Goal: Find specific page/section: Find specific page/section

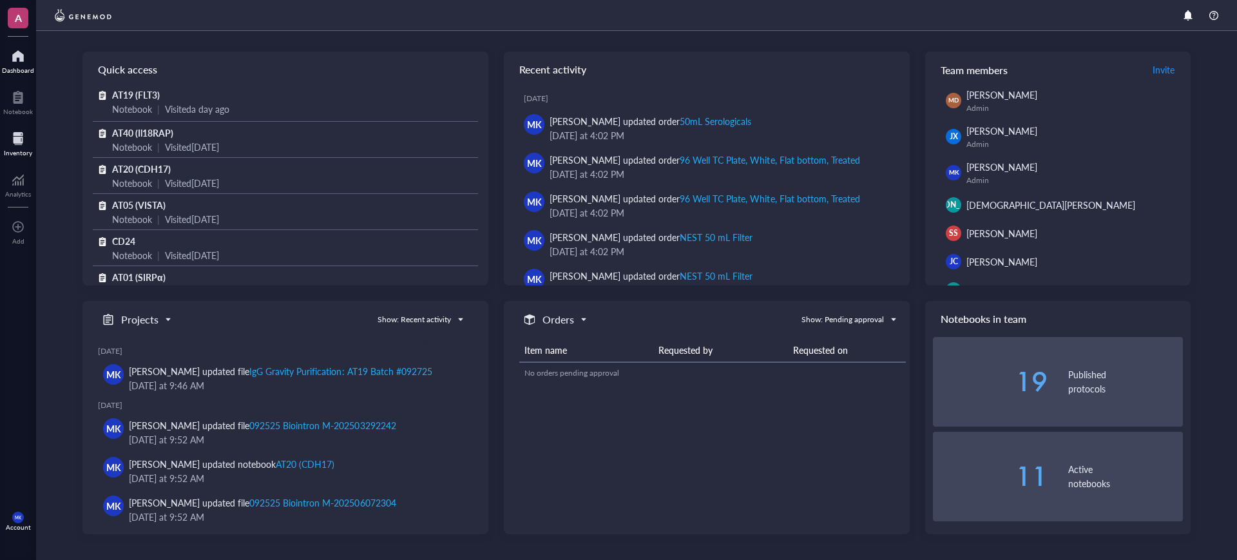
click at [6, 128] on div at bounding box center [18, 138] width 28 height 21
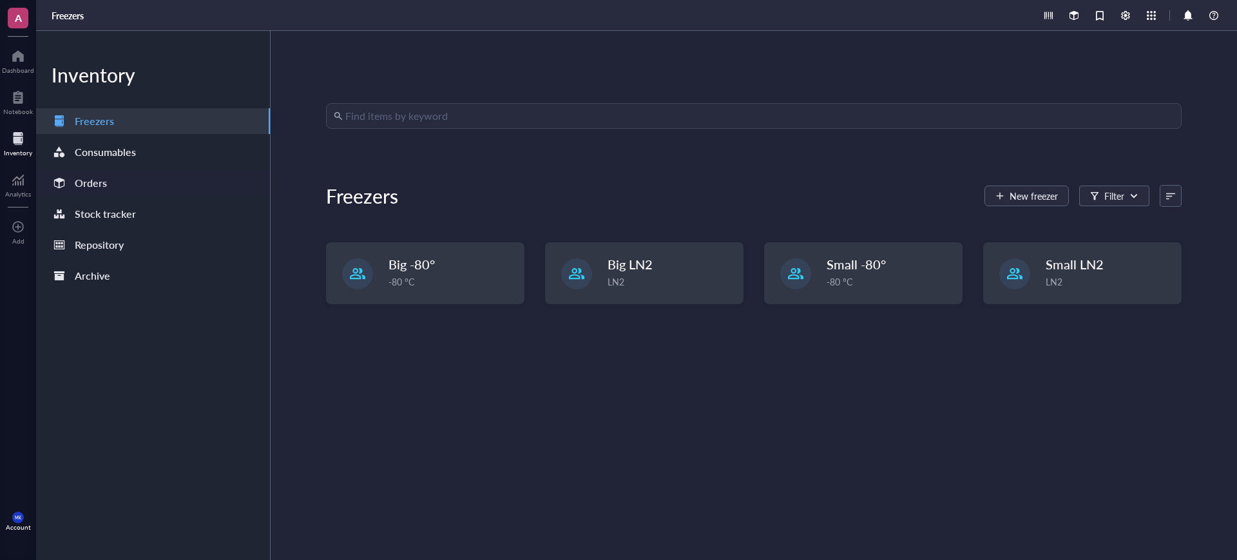
click at [130, 184] on div "Orders" at bounding box center [153, 183] width 234 height 26
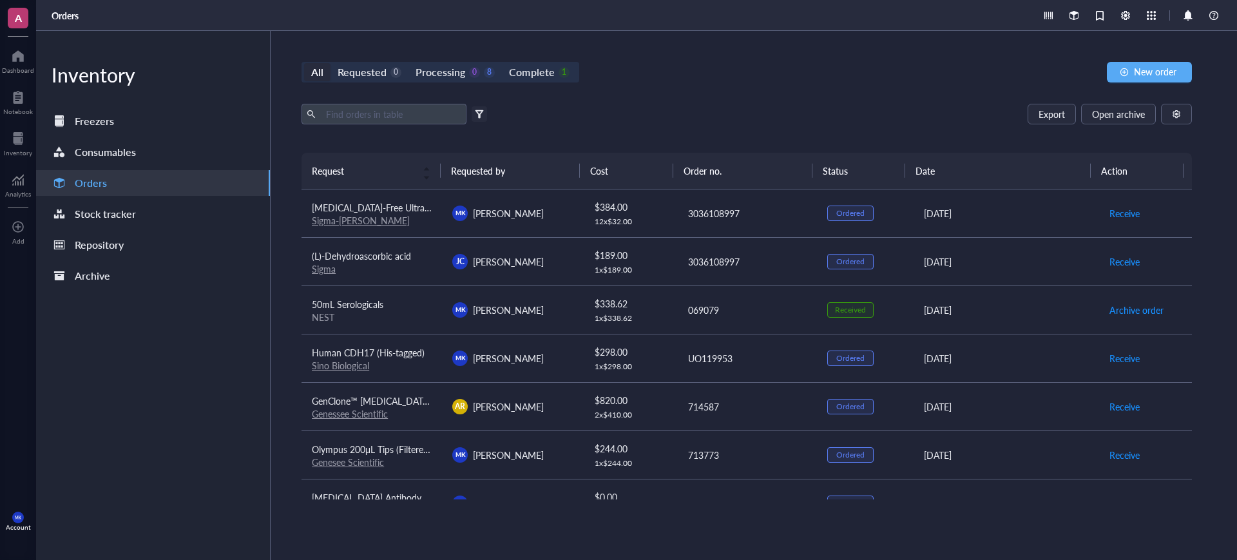
click at [131, 182] on div "Orders" at bounding box center [153, 183] width 234 height 26
click at [356, 137] on div "Export Open archive Filter by: Requester Requested on Source / Vendor Last upda…" at bounding box center [747, 128] width 890 height 49
